Goal: Task Accomplishment & Management: Use online tool/utility

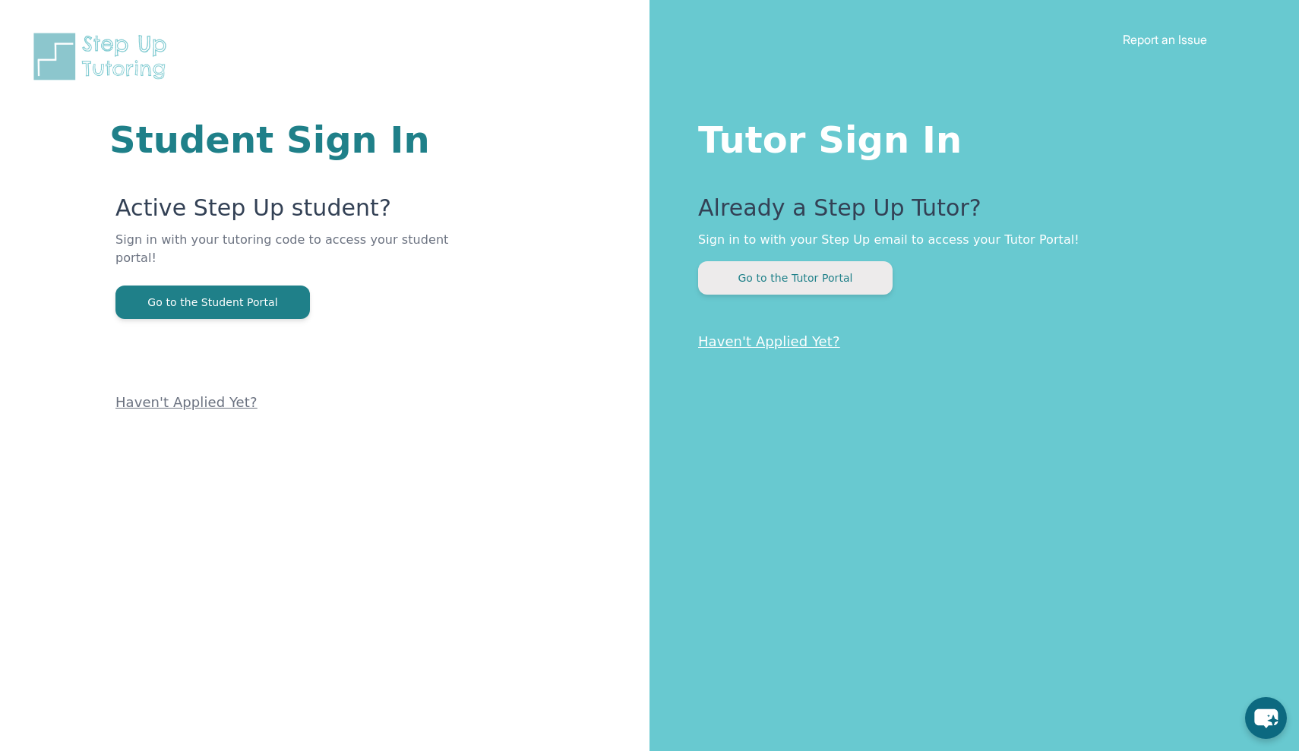
click at [833, 283] on button "Go to the Tutor Portal" at bounding box center [795, 277] width 194 height 33
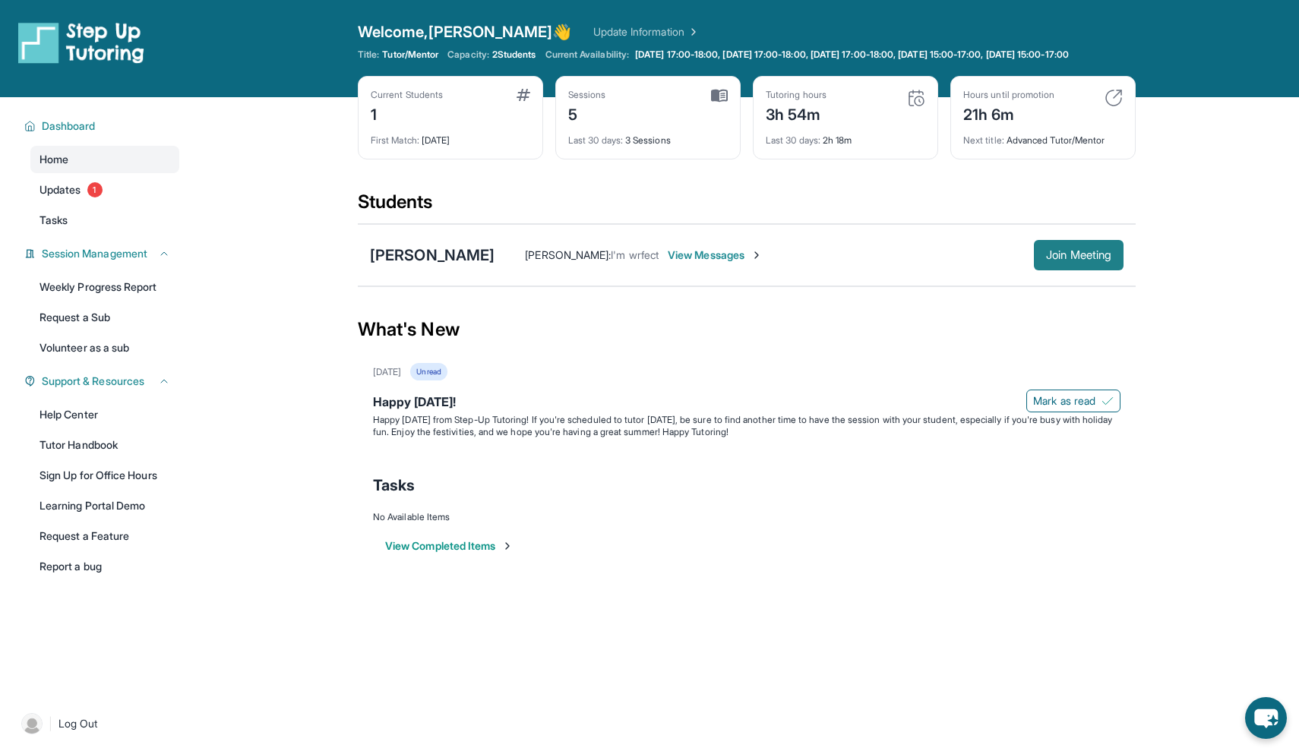
click at [1093, 260] on span "Join Meeting" at bounding box center [1078, 255] width 65 height 9
click at [1076, 260] on span "Join Meeting" at bounding box center [1078, 255] width 65 height 9
click at [1092, 260] on span "Join Meeting" at bounding box center [1078, 255] width 65 height 9
click at [1075, 260] on span "Join Meeting" at bounding box center [1078, 255] width 65 height 9
click at [135, 610] on div "Dashboard Home Updates 1 Tasks Session Management Weekly Progress Report Reques…" at bounding box center [97, 394] width 194 height 595
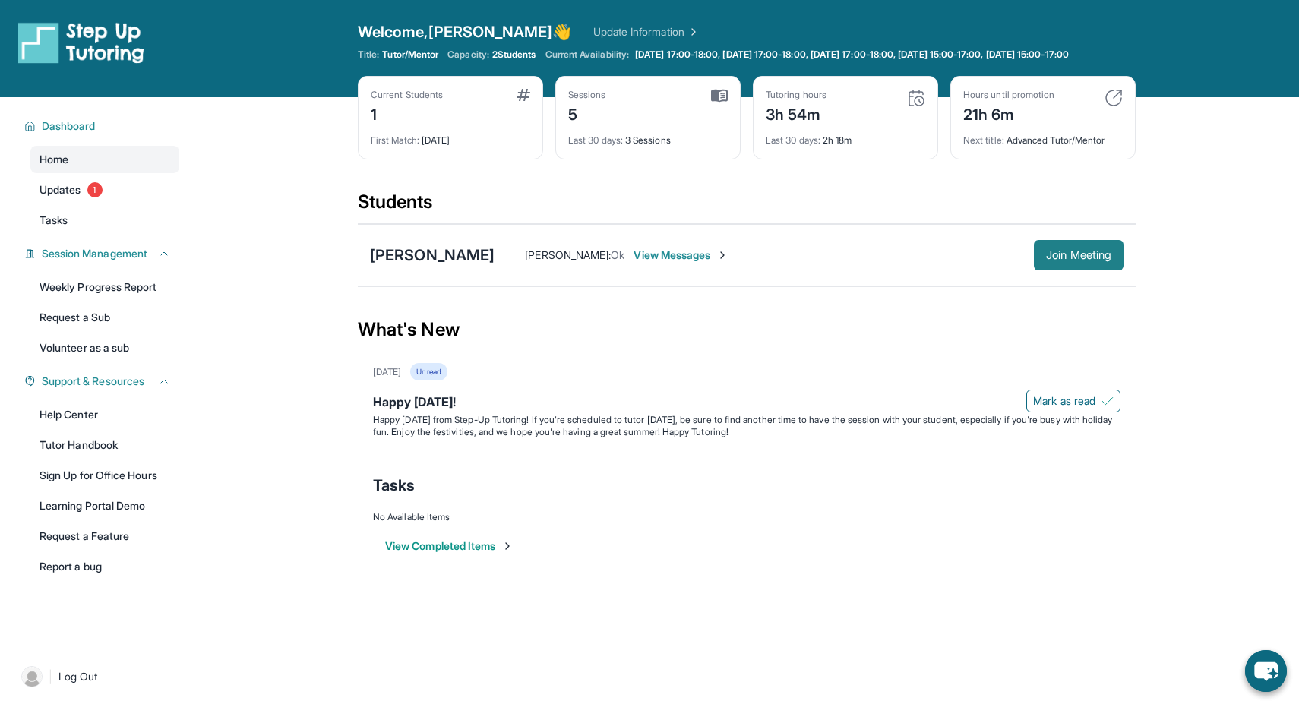
click at [1088, 260] on span "Join Meeting" at bounding box center [1078, 255] width 65 height 9
